Goal: Task Accomplishment & Management: Use online tool/utility

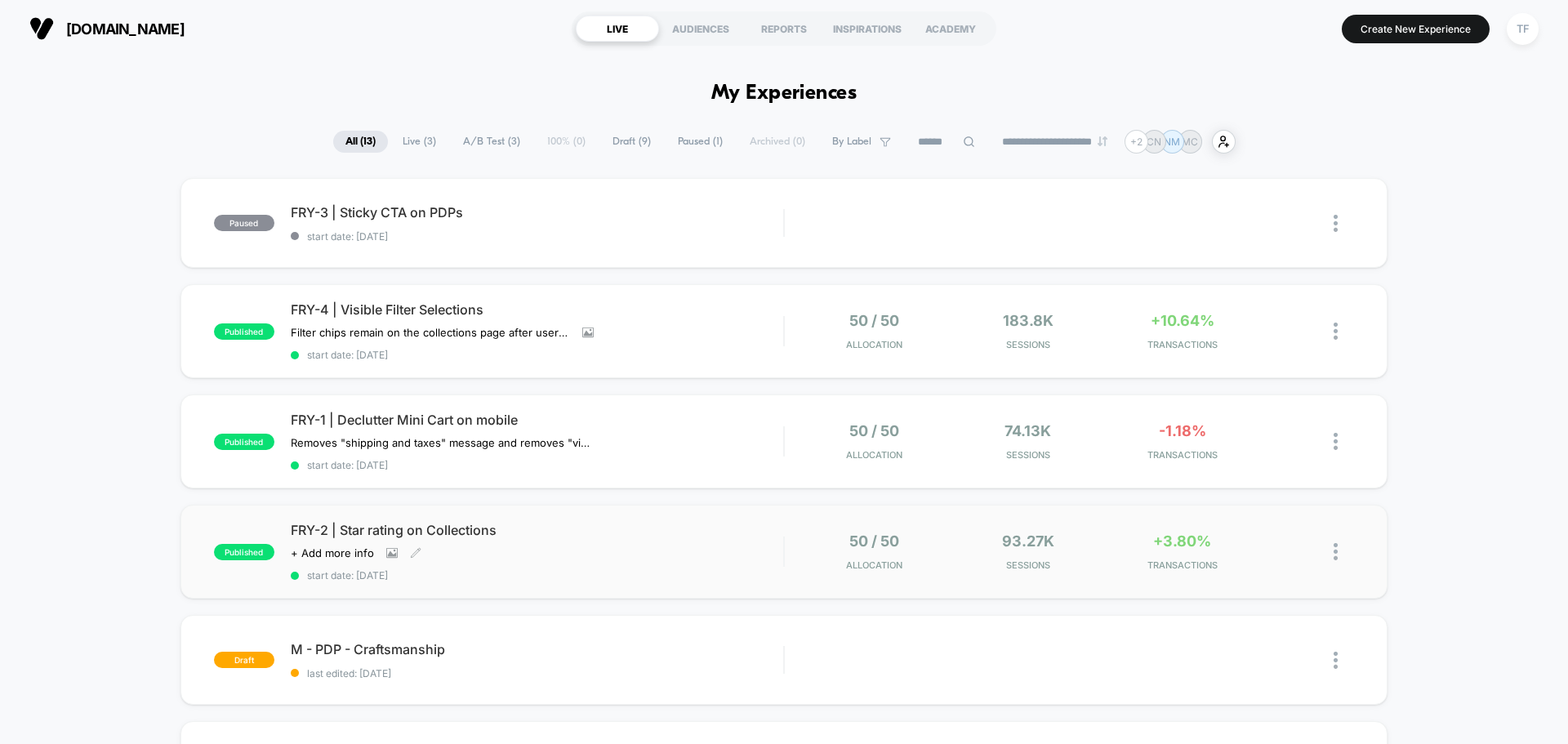
click at [708, 551] on div "FRY-2 | Star rating on Collections Click to view images Click to edit experienc…" at bounding box center [537, 551] width 492 height 59
click at [679, 343] on div "FRY-4 | Visible Filter Selections Filter chips remain on the collections page a…" at bounding box center [537, 331] width 492 height 59
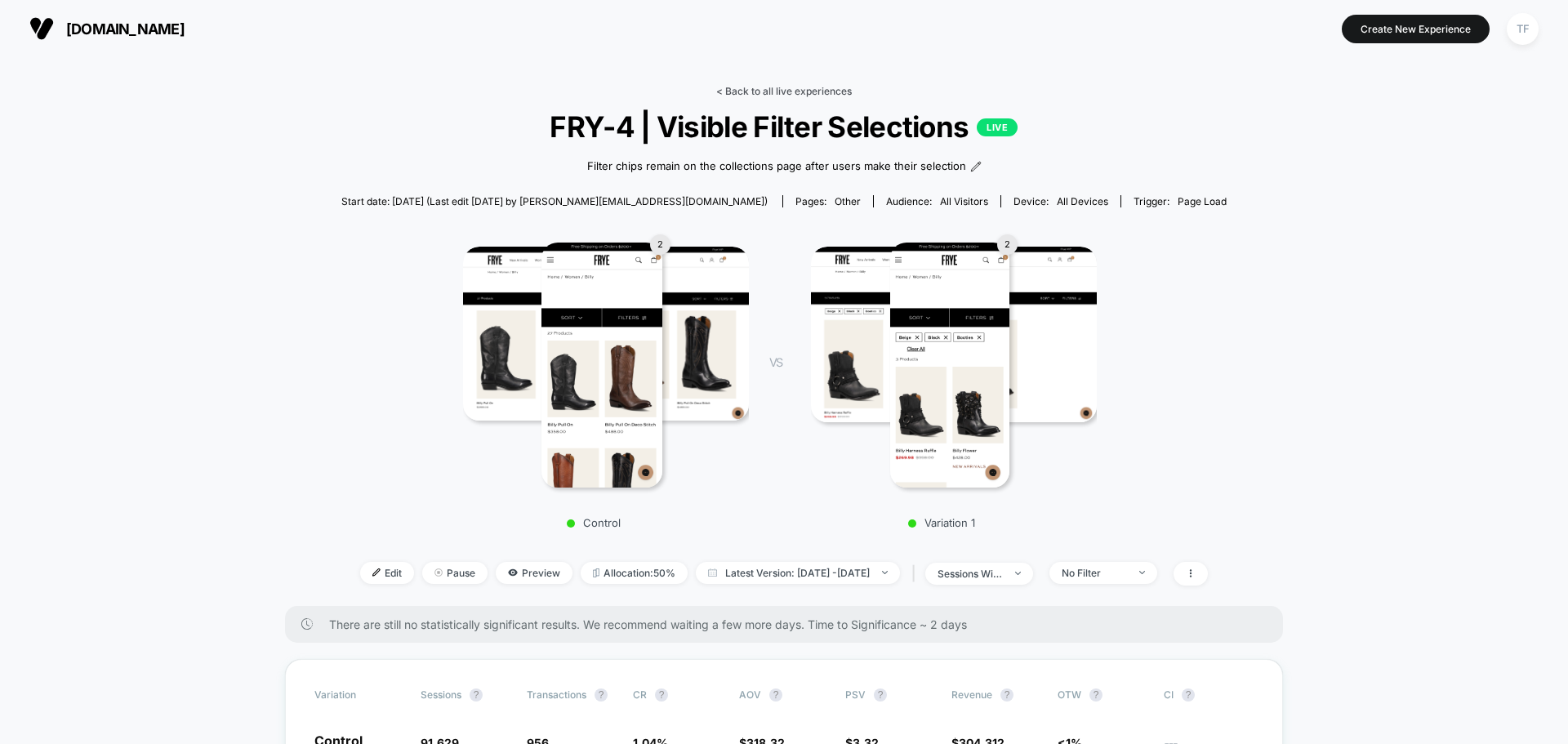
click at [761, 93] on link "< Back to all live experiences" at bounding box center [784, 91] width 136 height 12
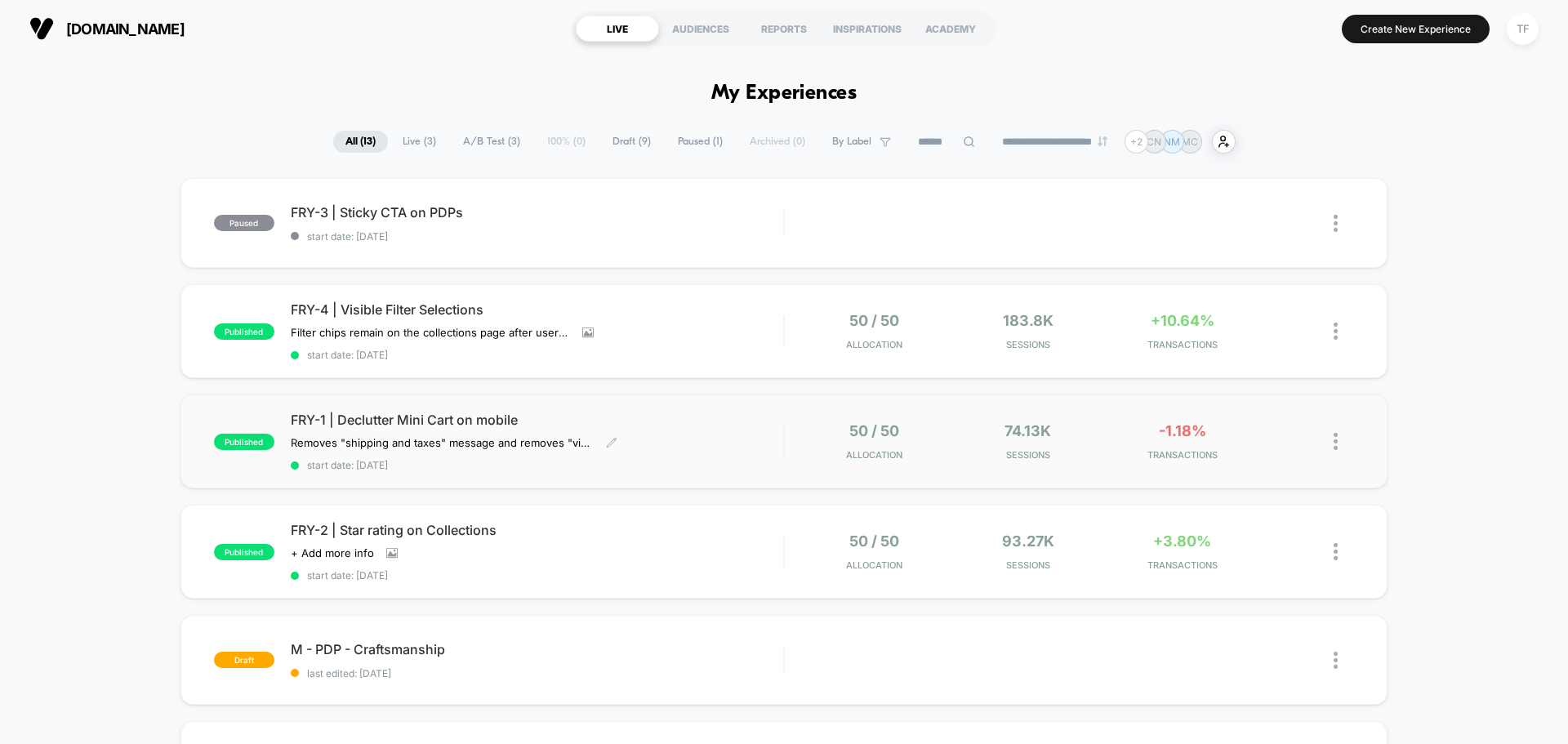
click at [749, 429] on div "FRY-1 | Declutter Mini Cart on mobile Removes "shipping and taxes" message and …" at bounding box center [537, 441] width 492 height 59
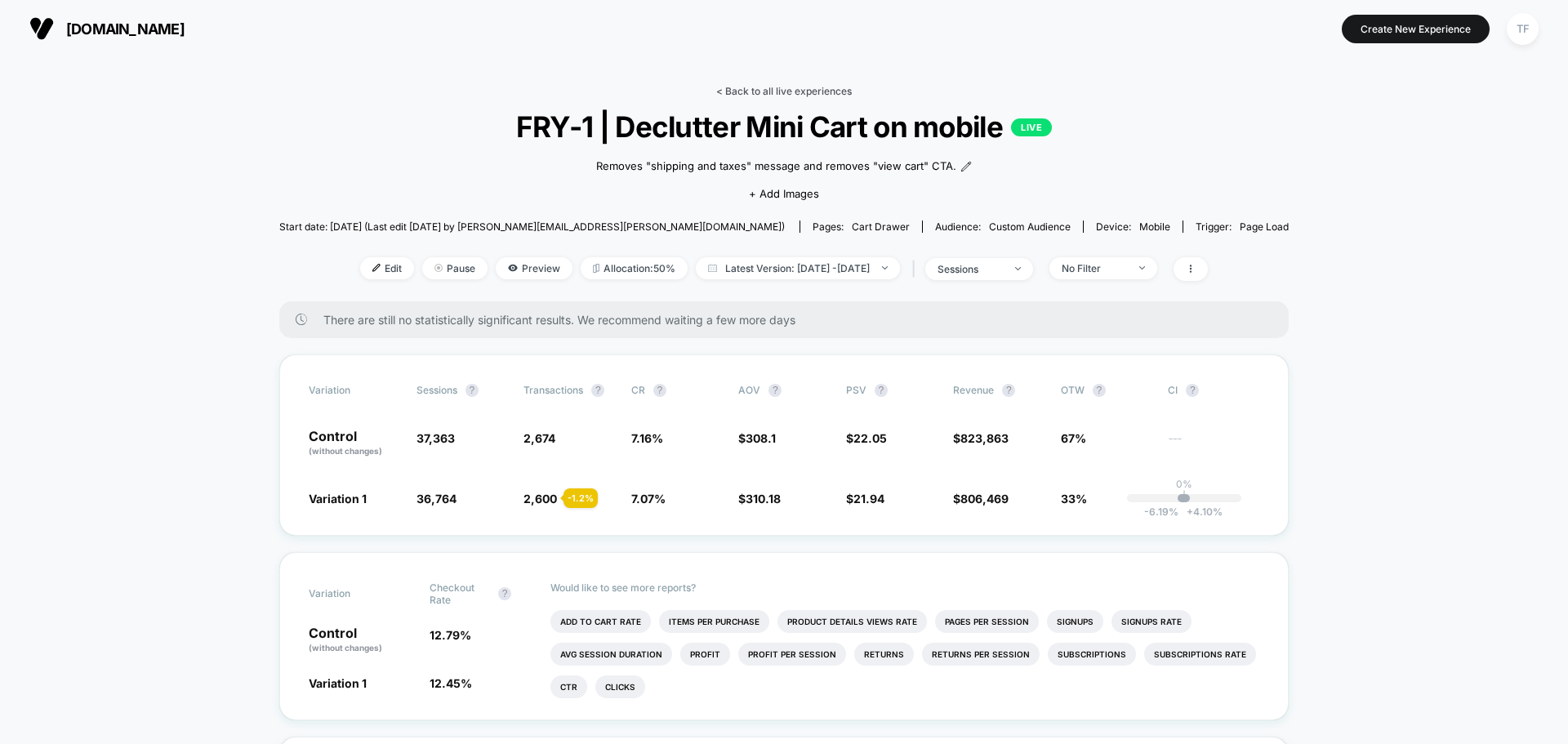
click at [782, 86] on link "< Back to all live experiences" at bounding box center [784, 91] width 136 height 12
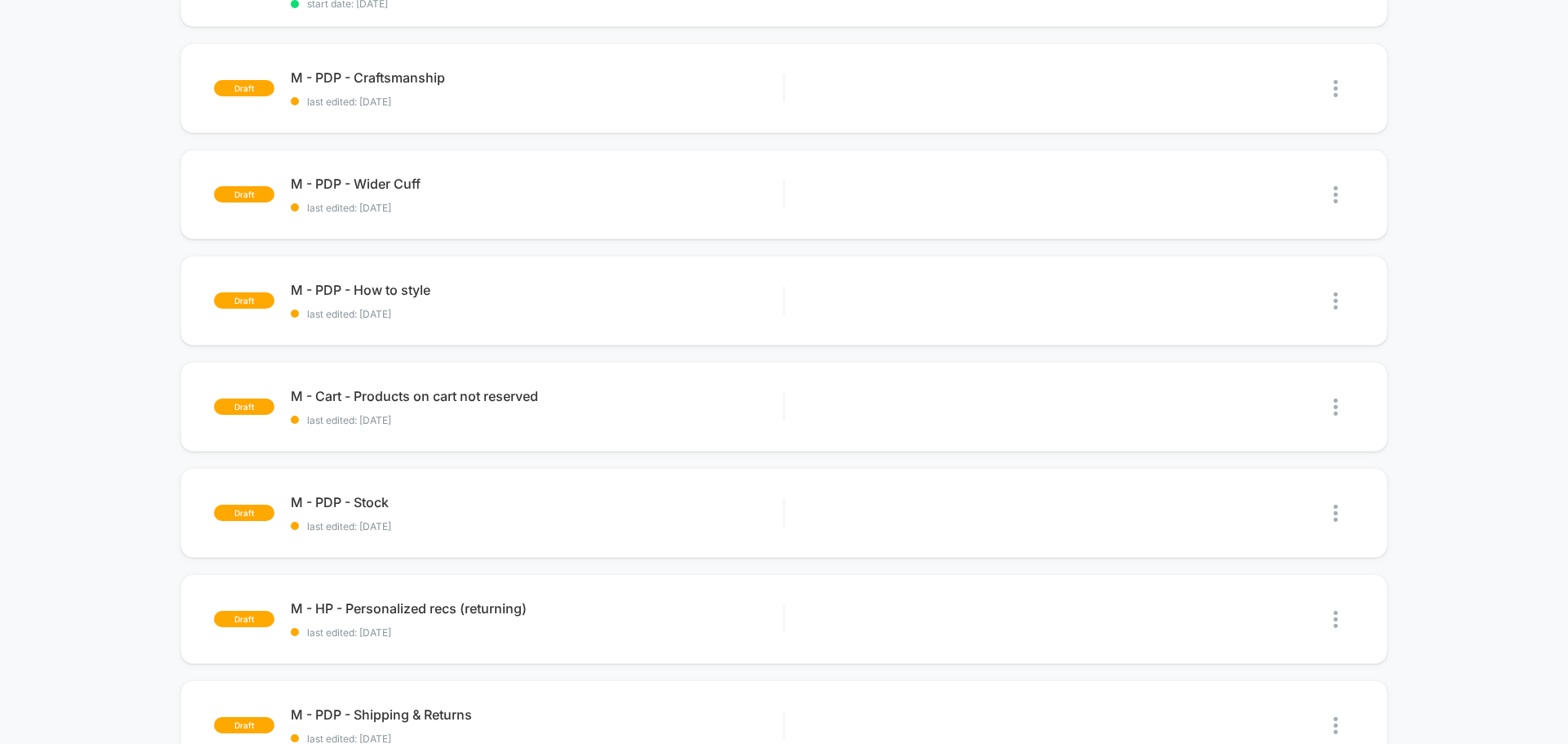
scroll to position [163, 0]
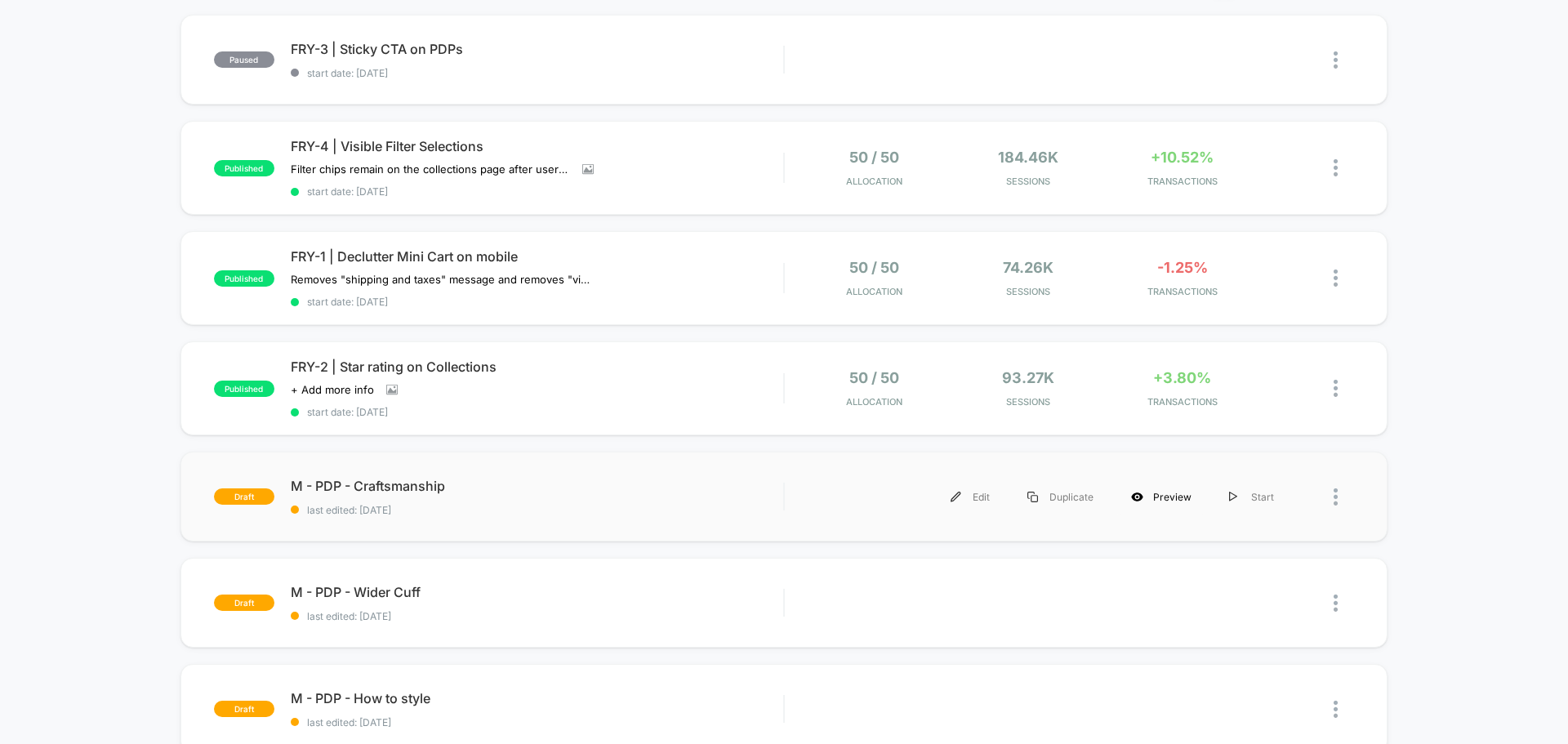
click at [1171, 495] on div "Preview" at bounding box center [1161, 497] width 98 height 37
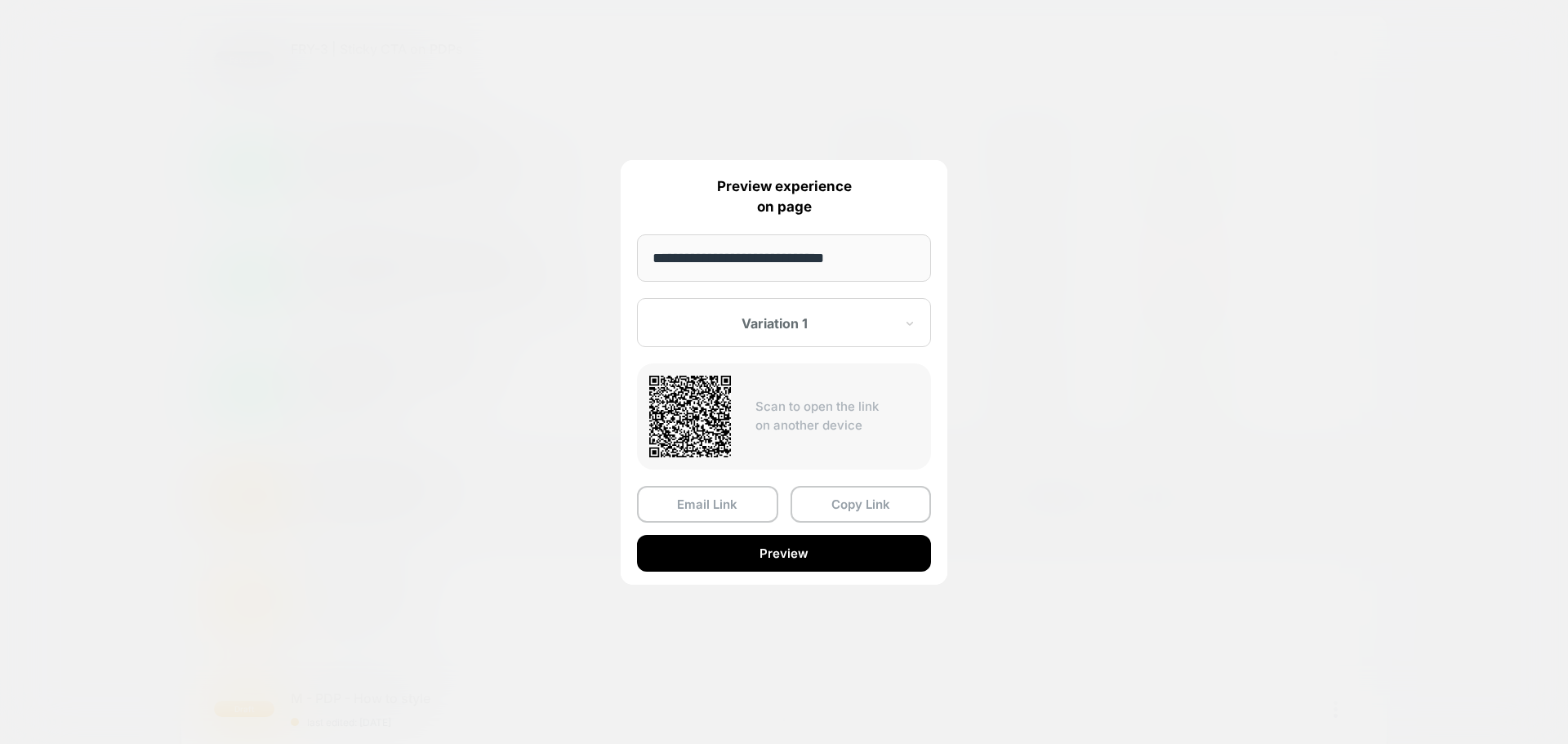
click at [718, 320] on div at bounding box center [775, 323] width 241 height 17
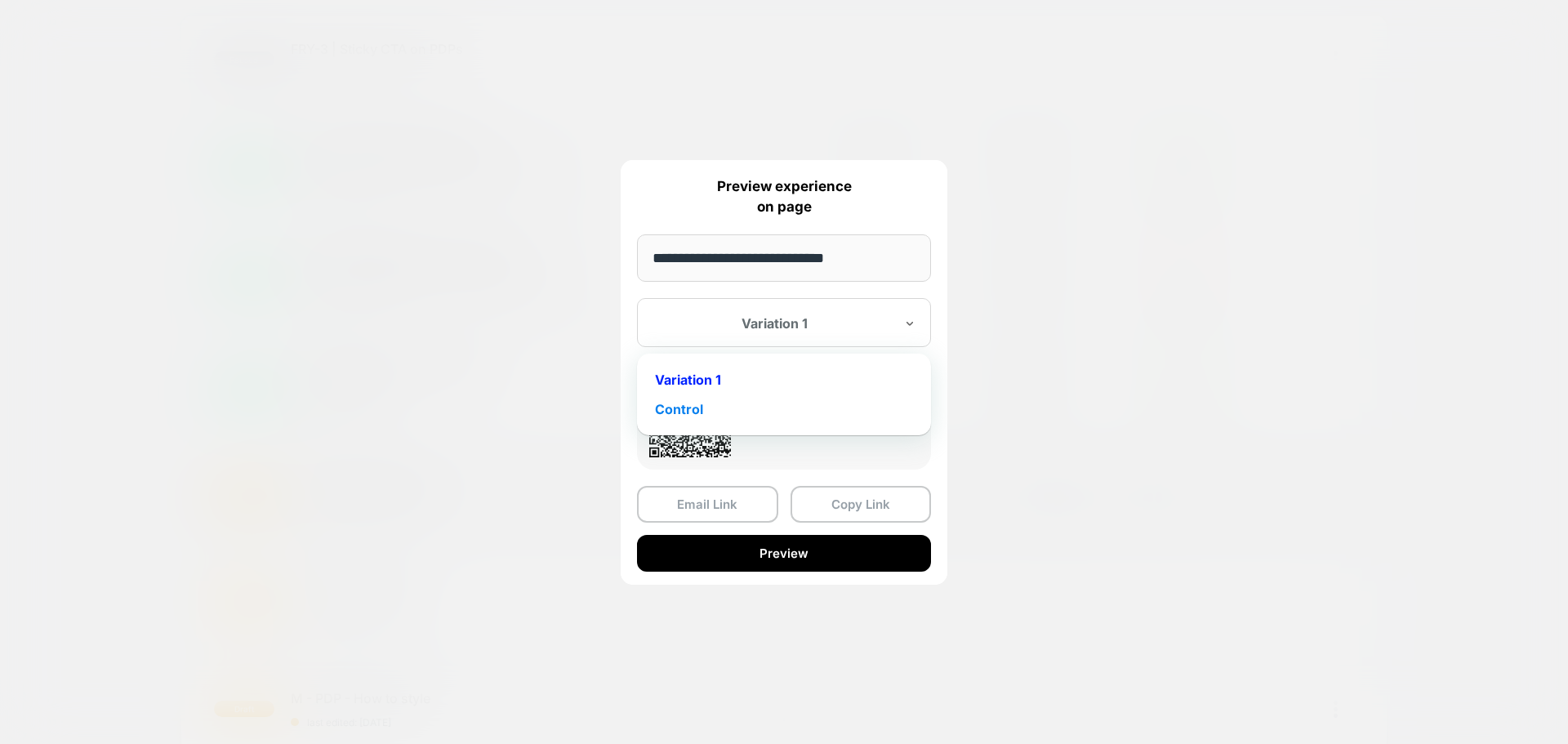
click at [712, 405] on div "Control" at bounding box center [784, 409] width 278 height 30
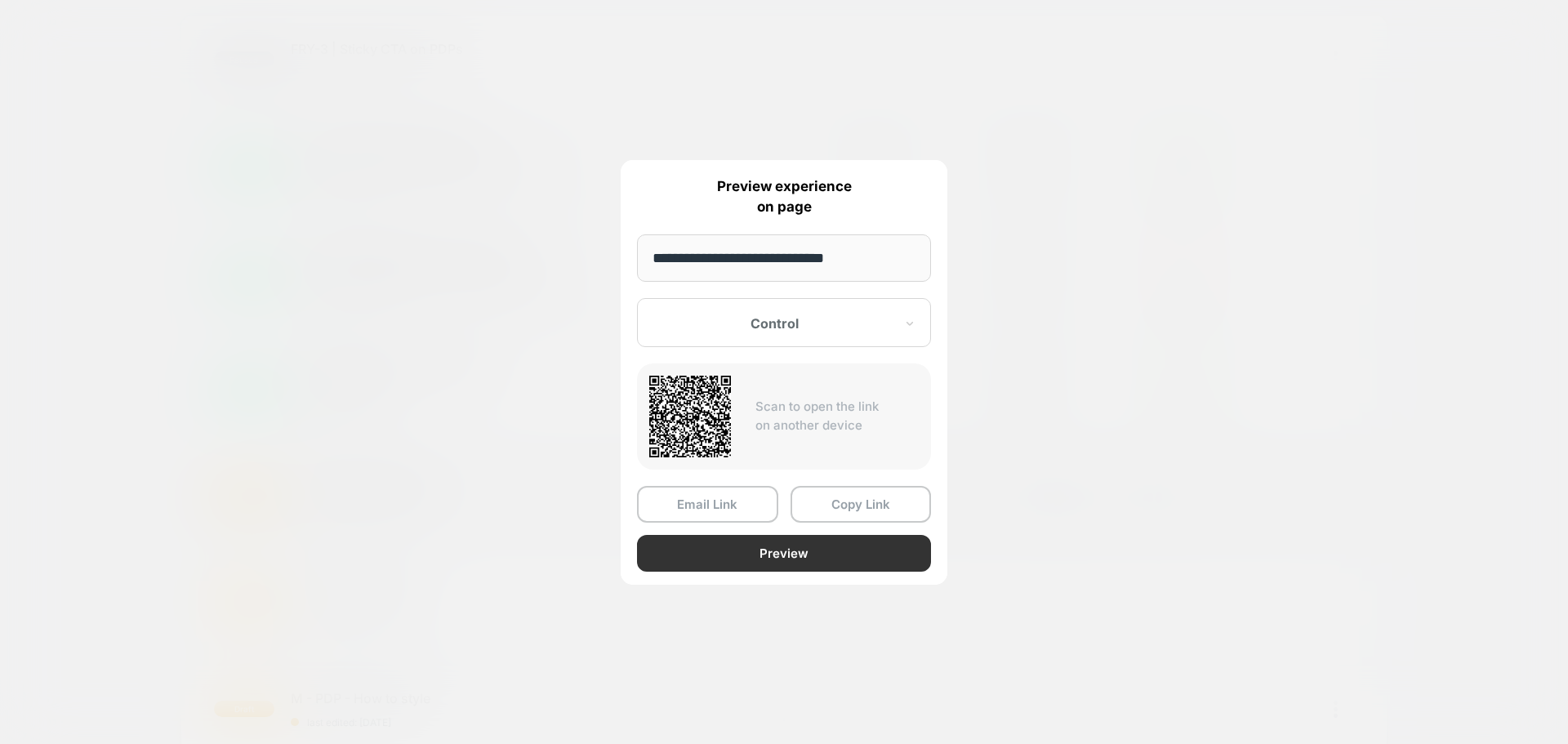
click at [803, 553] on button "Preview" at bounding box center [784, 553] width 294 height 37
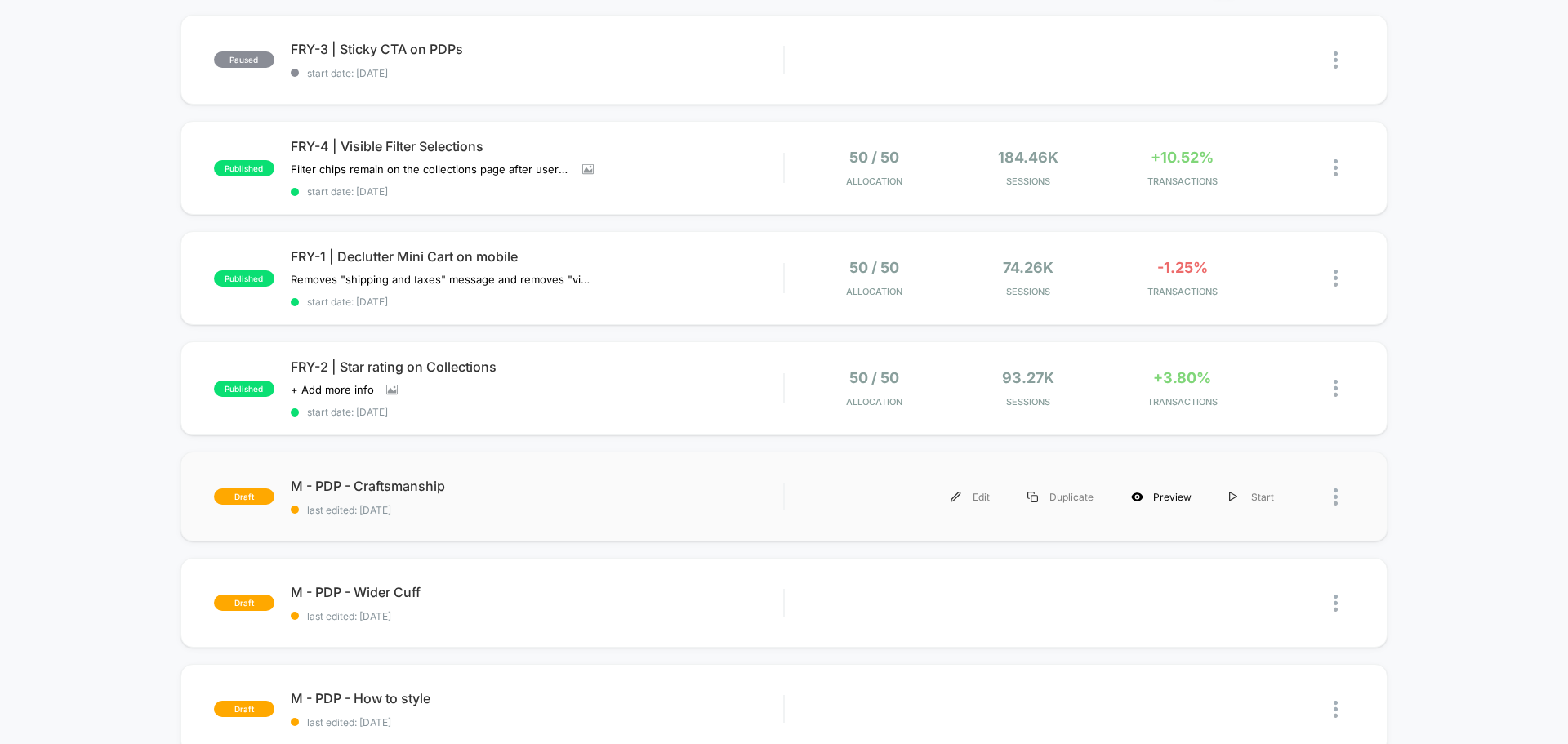
click at [1171, 500] on div "Preview" at bounding box center [1161, 497] width 98 height 37
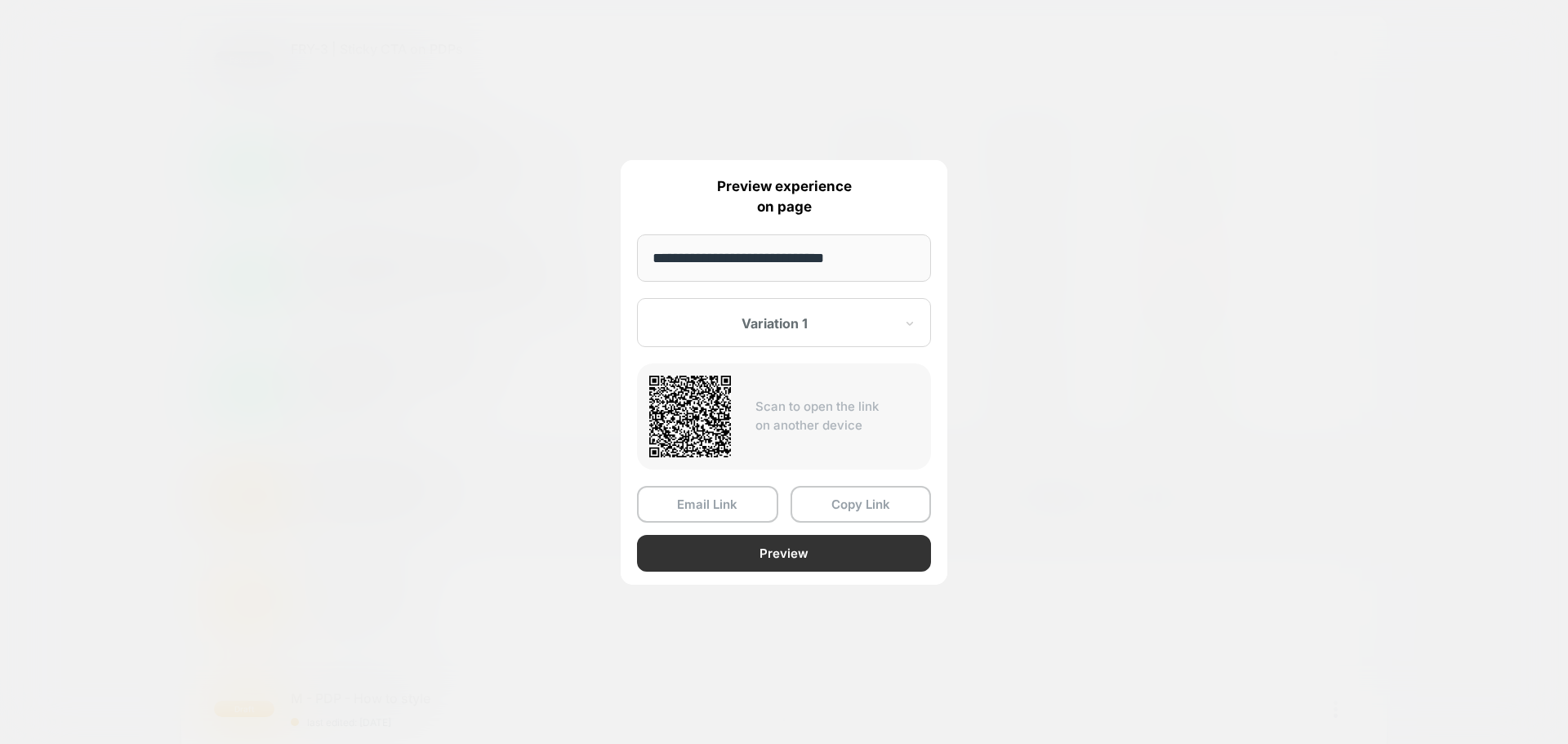
click at [824, 559] on button "Preview" at bounding box center [784, 553] width 294 height 37
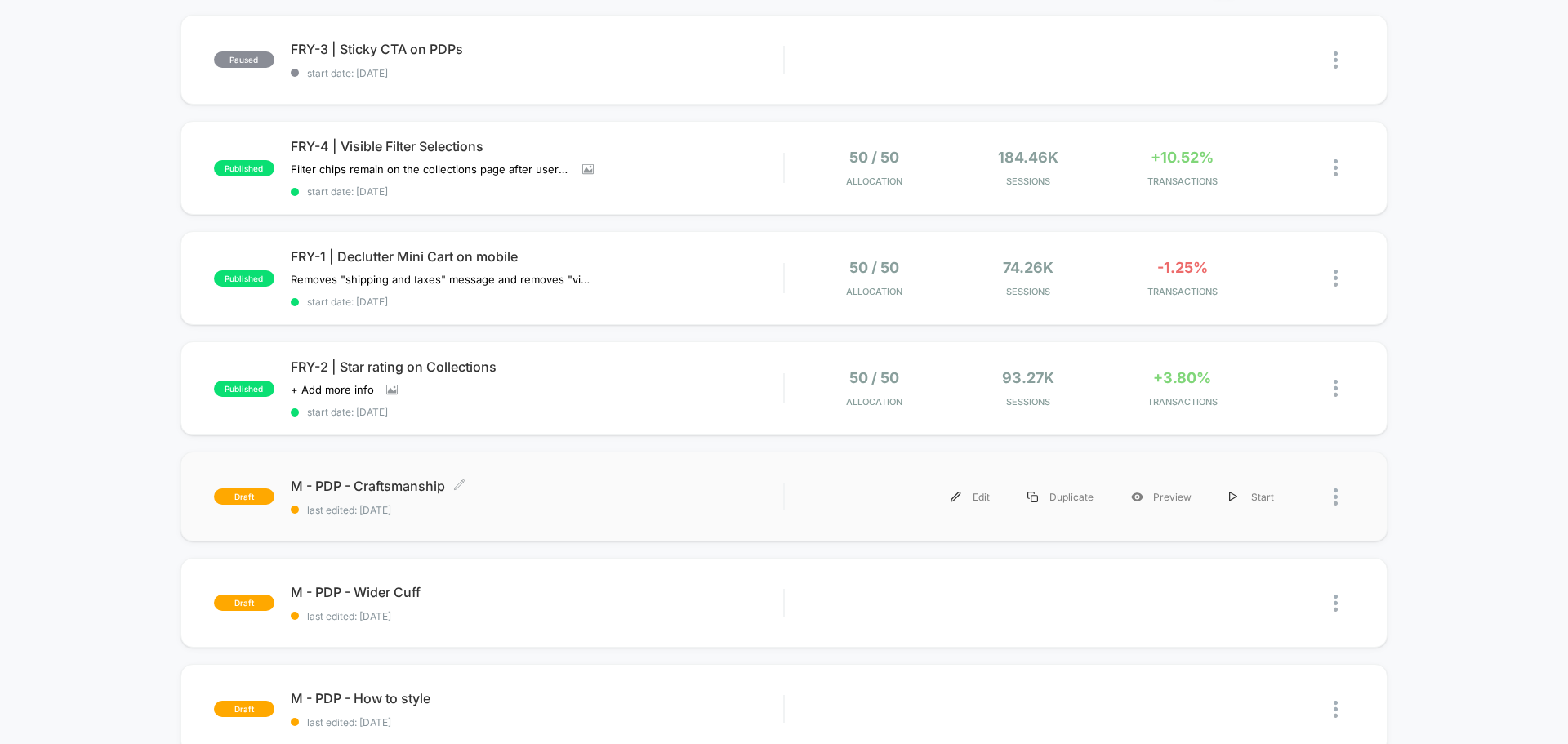
click at [641, 502] on div "M - PDP - Craftsmanship Click to edit experience details Click to edit experien…" at bounding box center [537, 497] width 492 height 38
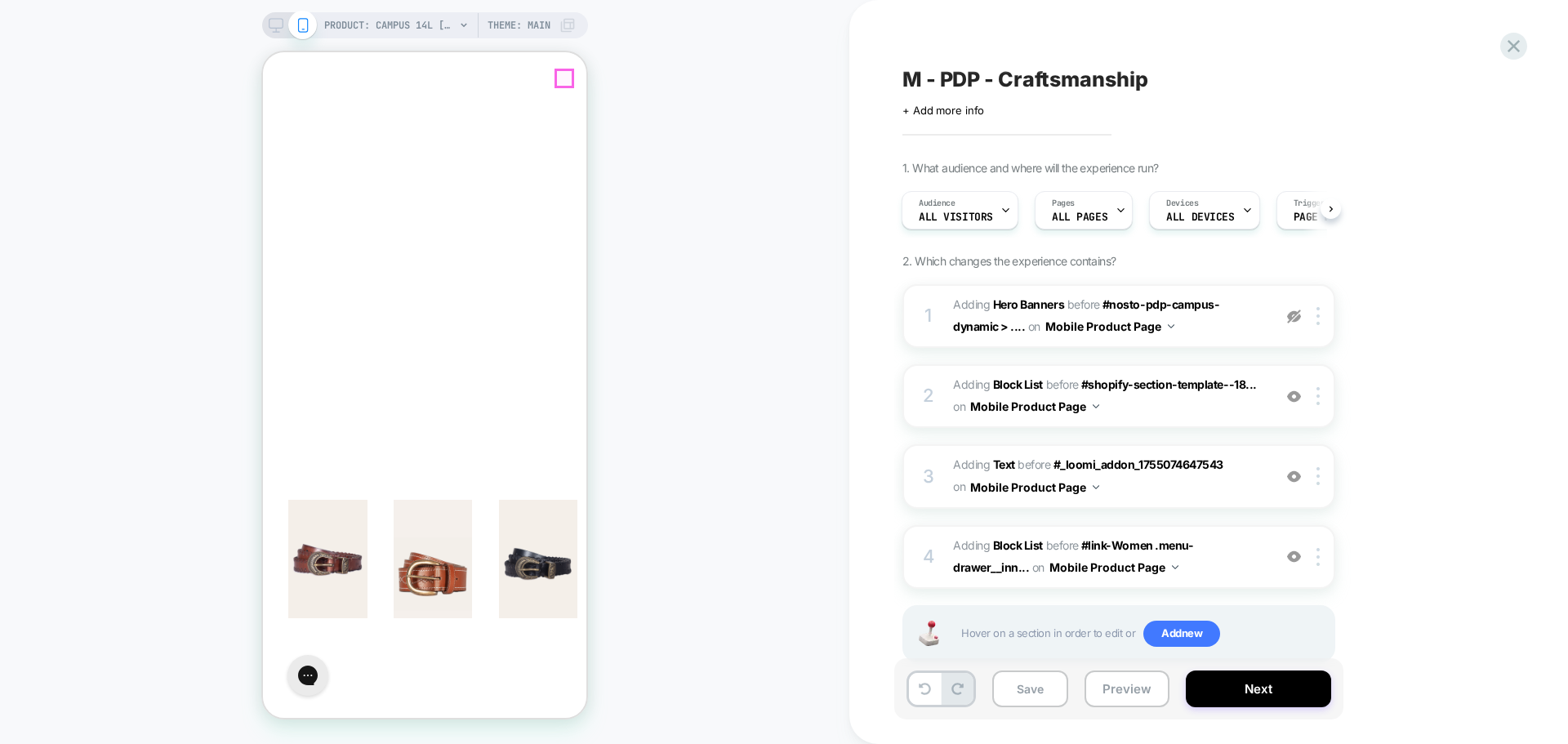
click at [284, 123] on icon "Close" at bounding box center [276, 131] width 15 height 16
